Goal: Navigation & Orientation: Find specific page/section

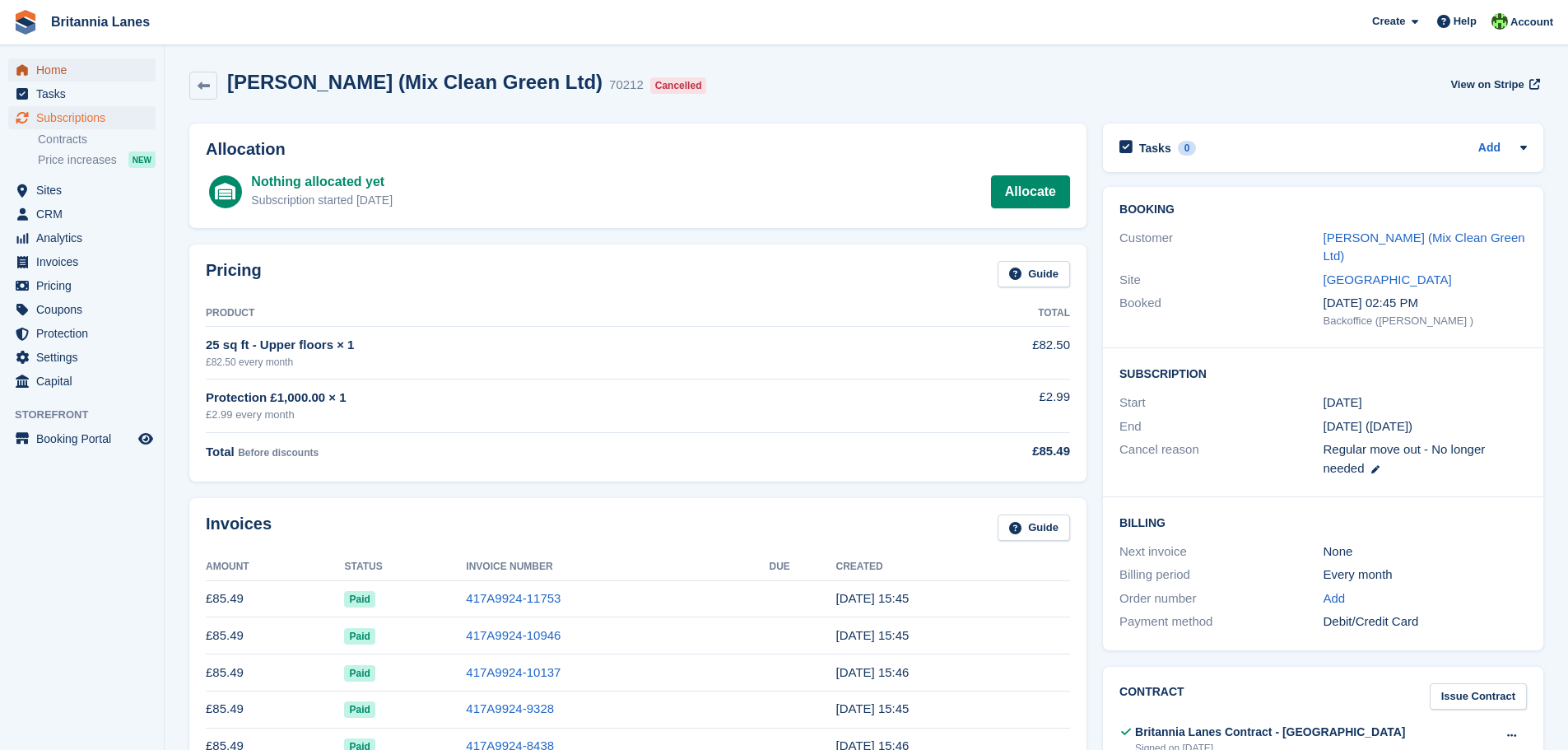
click at [47, 68] on span "Home" at bounding box center [85, 70] width 99 height 23
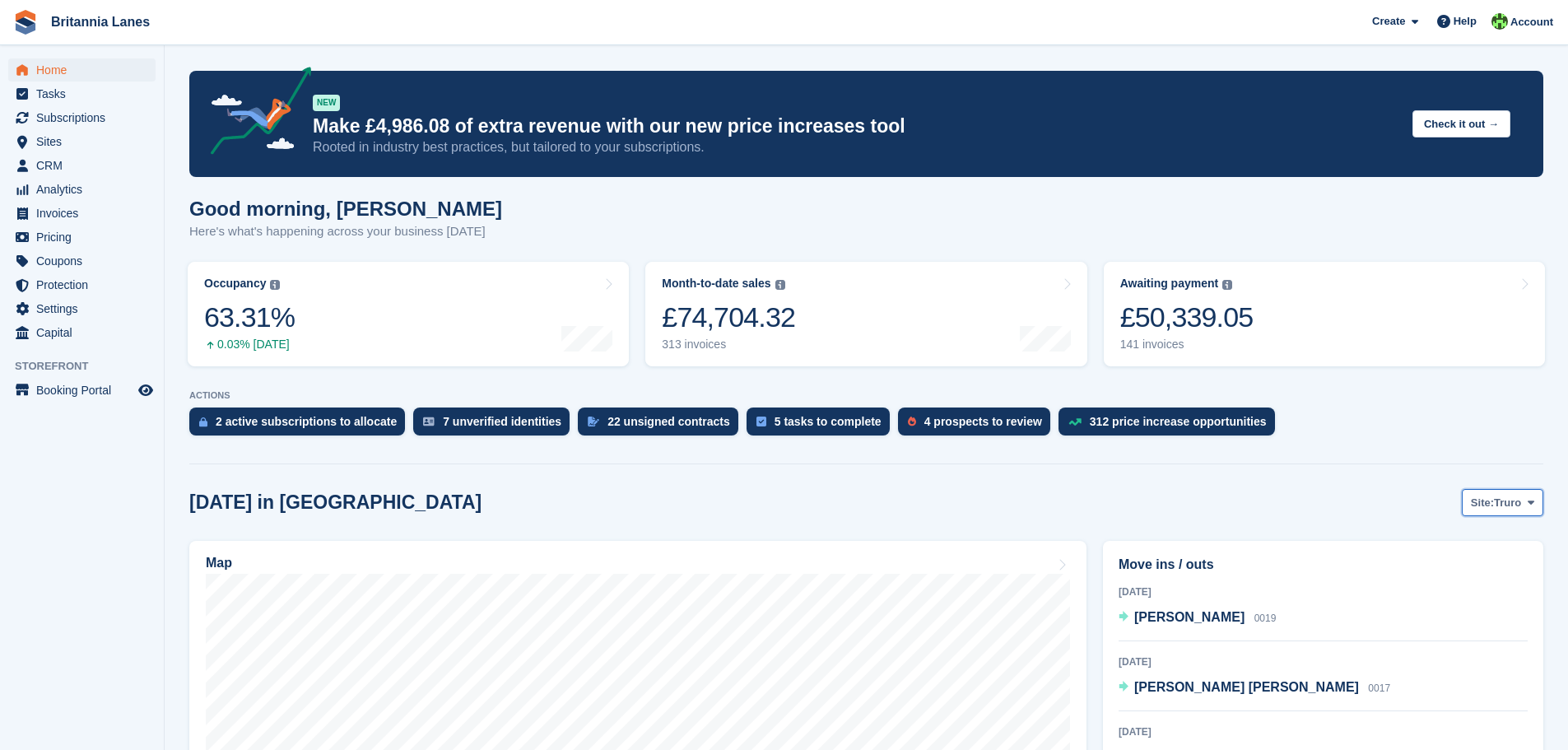
click at [1506, 498] on span "Truro" at bounding box center [1507, 503] width 27 height 16
click at [1457, 609] on link "[GEOGRAPHIC_DATA]" at bounding box center [1462, 600] width 148 height 30
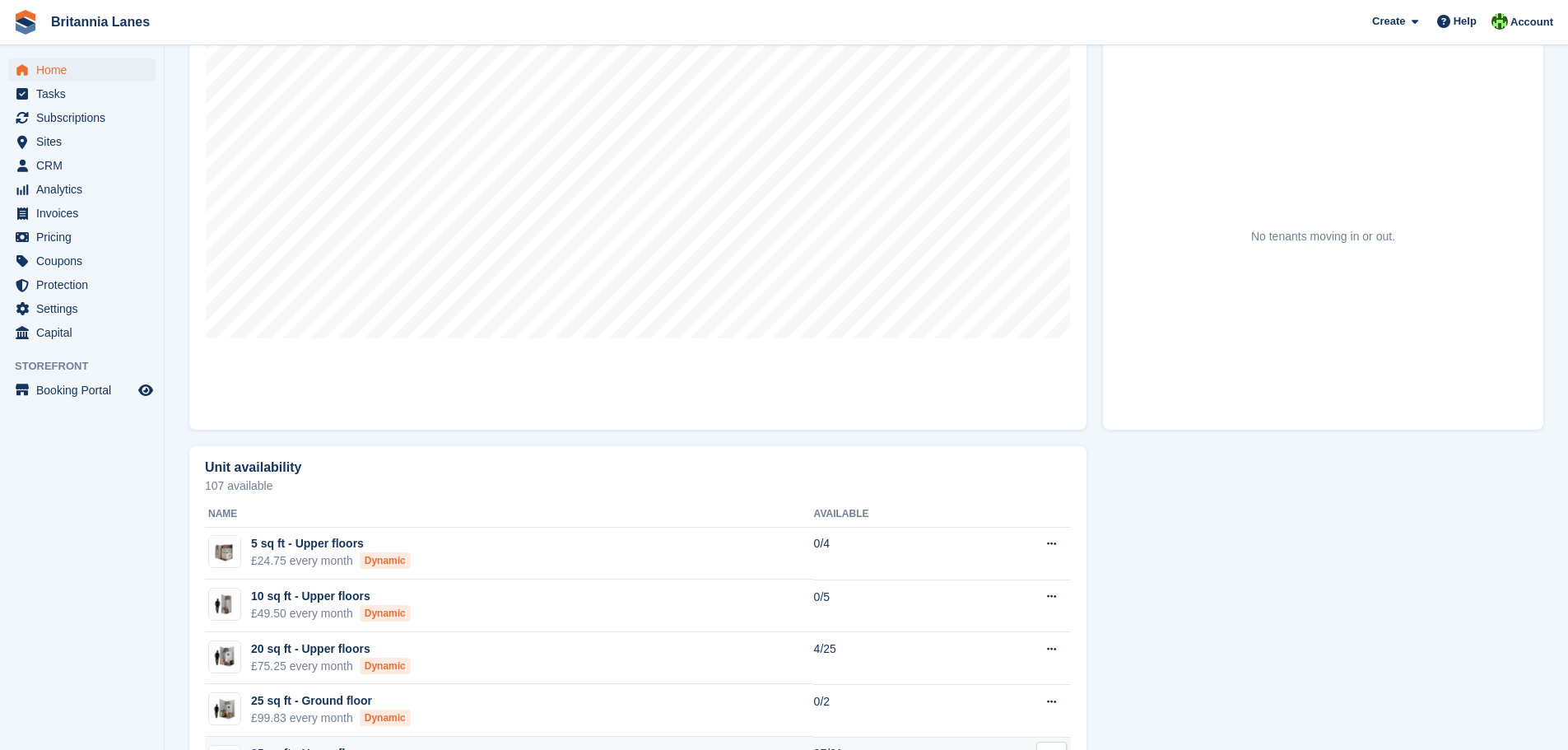
scroll to position [906, 0]
